Goal: Task Accomplishment & Management: Use online tool/utility

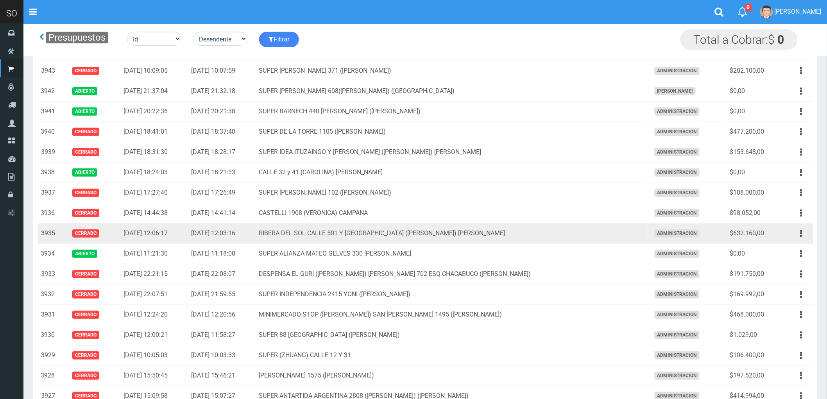
scroll to position [43, 0]
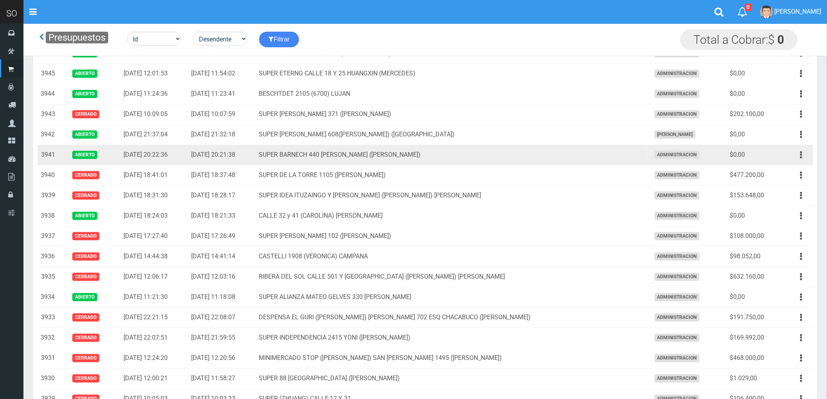
click at [537, 158] on td "SUPER BARNECH 440 MIRIAM (LUJAN)" at bounding box center [452, 155] width 392 height 20
drag, startPoint x: 802, startPoint y: 155, endPoint x: 792, endPoint y: 169, distance: 17.6
click at [802, 155] on icon "button" at bounding box center [802, 155] width 2 height 14
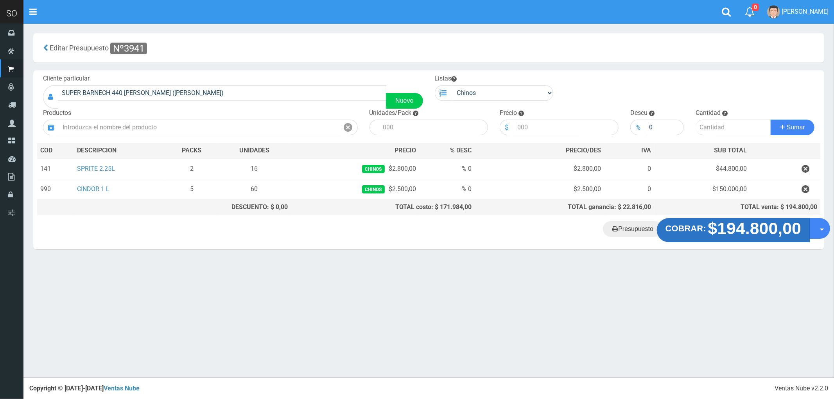
click at [715, 229] on strong "$194.800,00" at bounding box center [754, 228] width 93 height 18
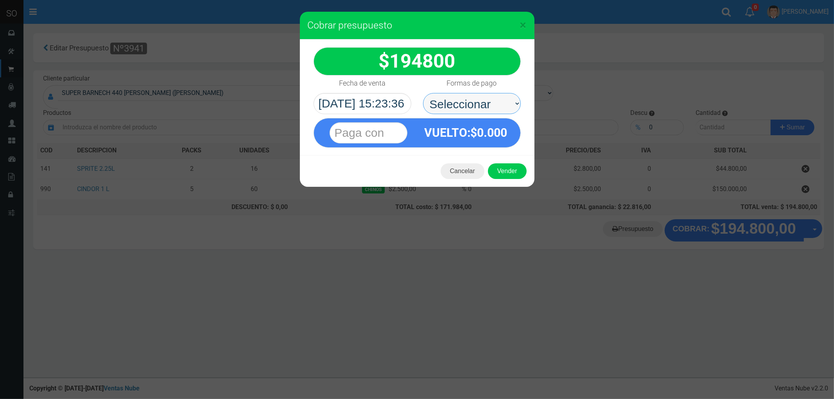
click at [444, 106] on select "Seleccionar Efectivo Tarjeta de Crédito Depósito Débito" at bounding box center [472, 103] width 98 height 21
select select "Efectivo"
click at [423, 93] on select "Seleccionar Efectivo Tarjeta de Crédito Depósito Débito" at bounding box center [472, 103] width 98 height 21
click at [503, 167] on button "Vender" at bounding box center [507, 171] width 39 height 16
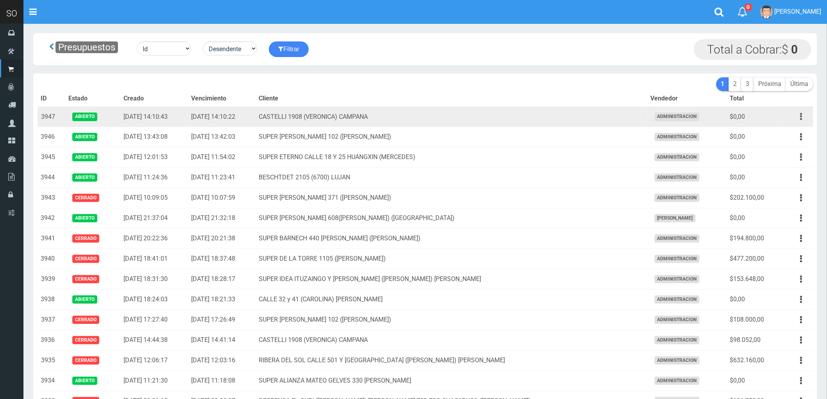
click at [803, 114] on button "button" at bounding box center [802, 117] width 18 height 14
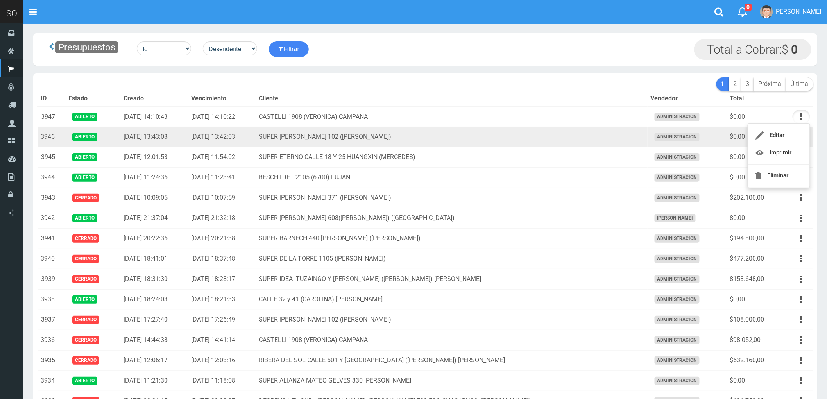
click at [506, 140] on td "SUPER PERRONE 102 (CAMPANA)" at bounding box center [452, 137] width 392 height 20
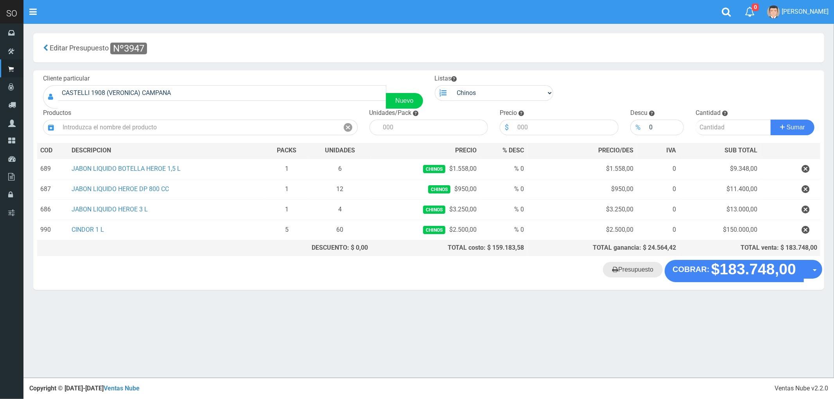
click at [630, 272] on link "Presupuesto" at bounding box center [633, 270] width 60 height 16
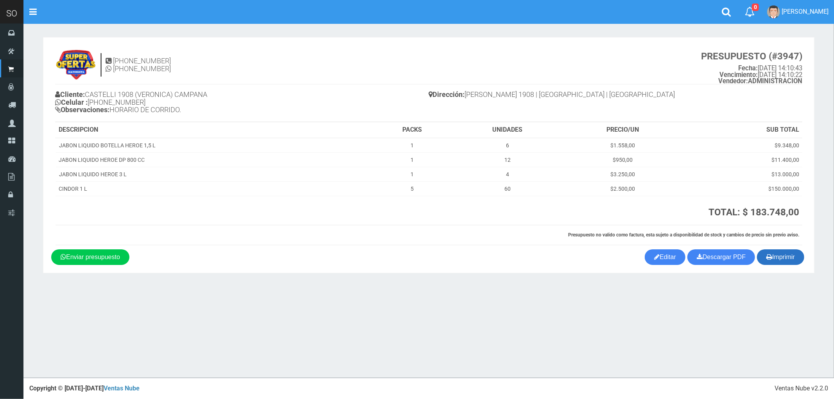
click at [790, 265] on button "Imprimir" at bounding box center [780, 257] width 47 height 16
